Goal: Information Seeking & Learning: Learn about a topic

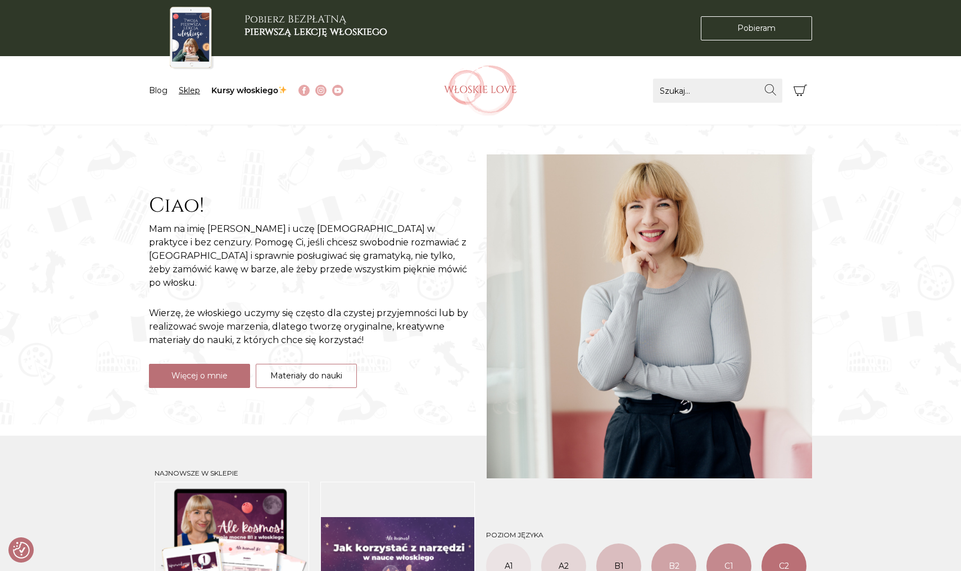
click at [187, 91] on link "Sklep" at bounding box center [189, 90] width 21 height 10
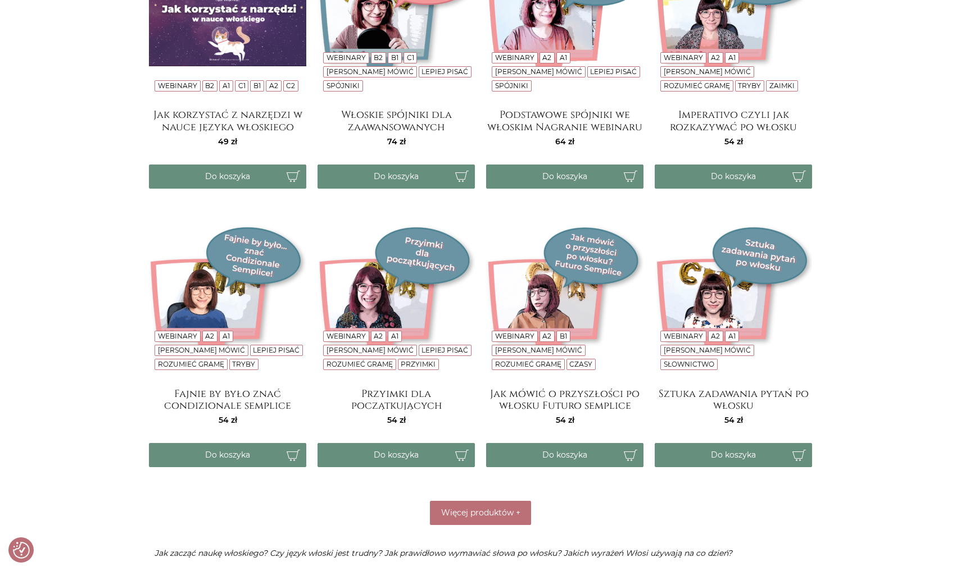
scroll to position [1627, 0]
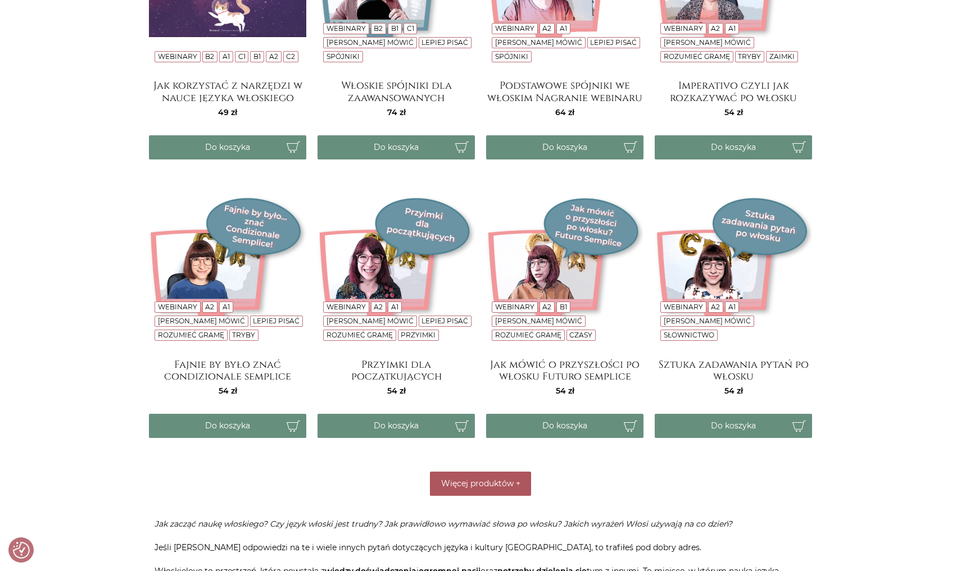
click at [452, 487] on span "Więcej produktów" at bounding box center [477, 484] width 72 height 10
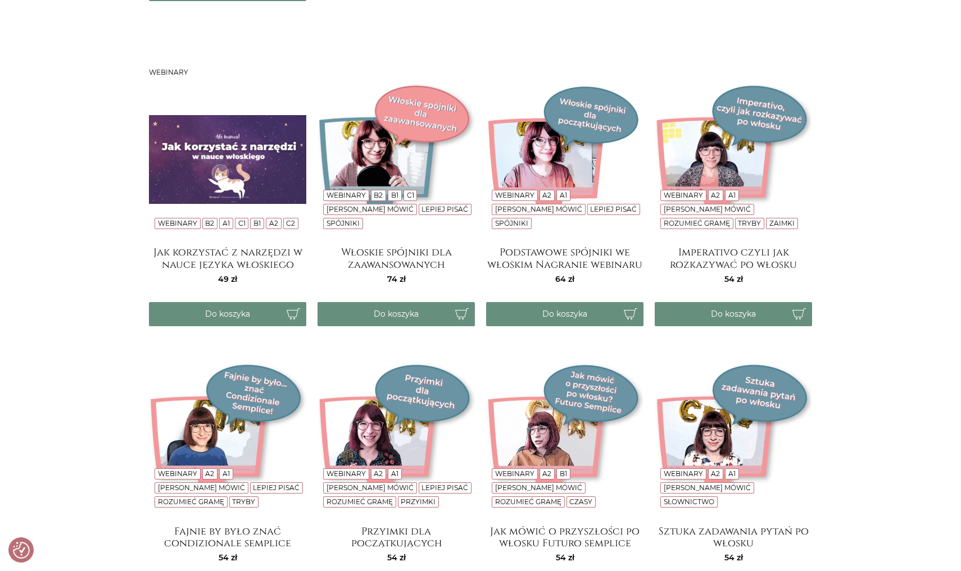
scroll to position [1464, 0]
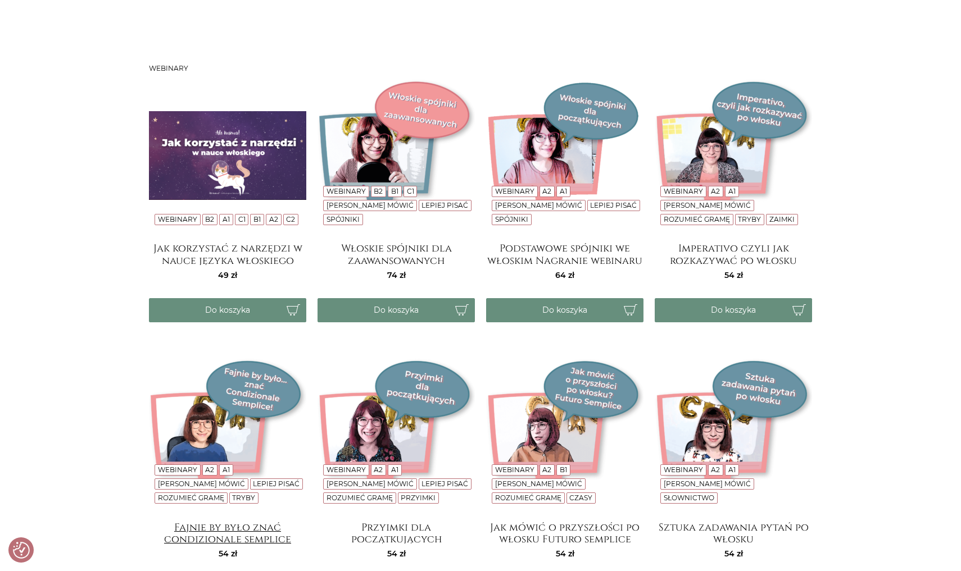
click at [208, 530] on h4 "Fajnie by było znać condizionale semplice" at bounding box center [227, 533] width 157 height 22
click at [526, 384] on img at bounding box center [564, 434] width 157 height 157
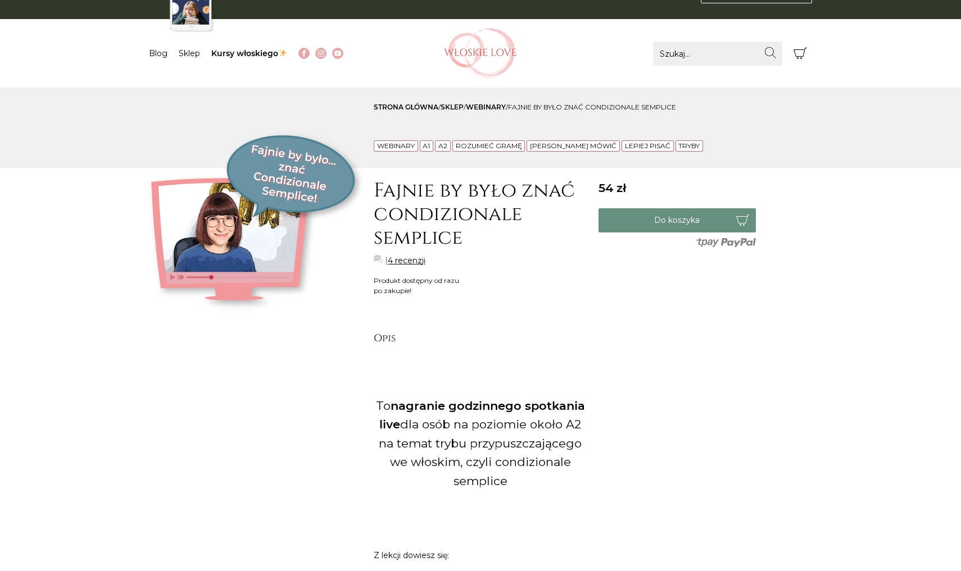
scroll to position [37, 0]
click at [401, 258] on link "4 recenzji" at bounding box center [407, 261] width 38 height 12
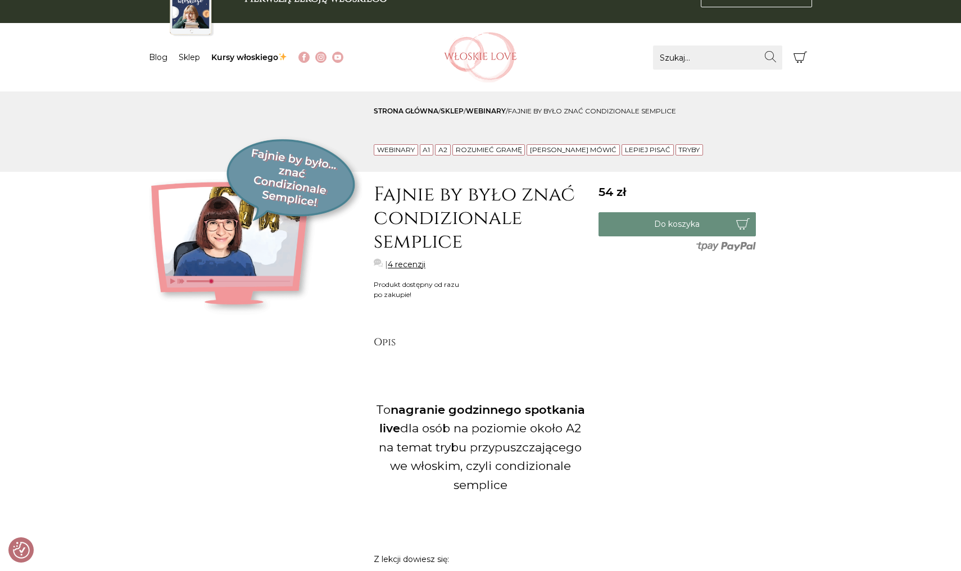
scroll to position [37, 0]
